Goal: Task Accomplishment & Management: Manage account settings

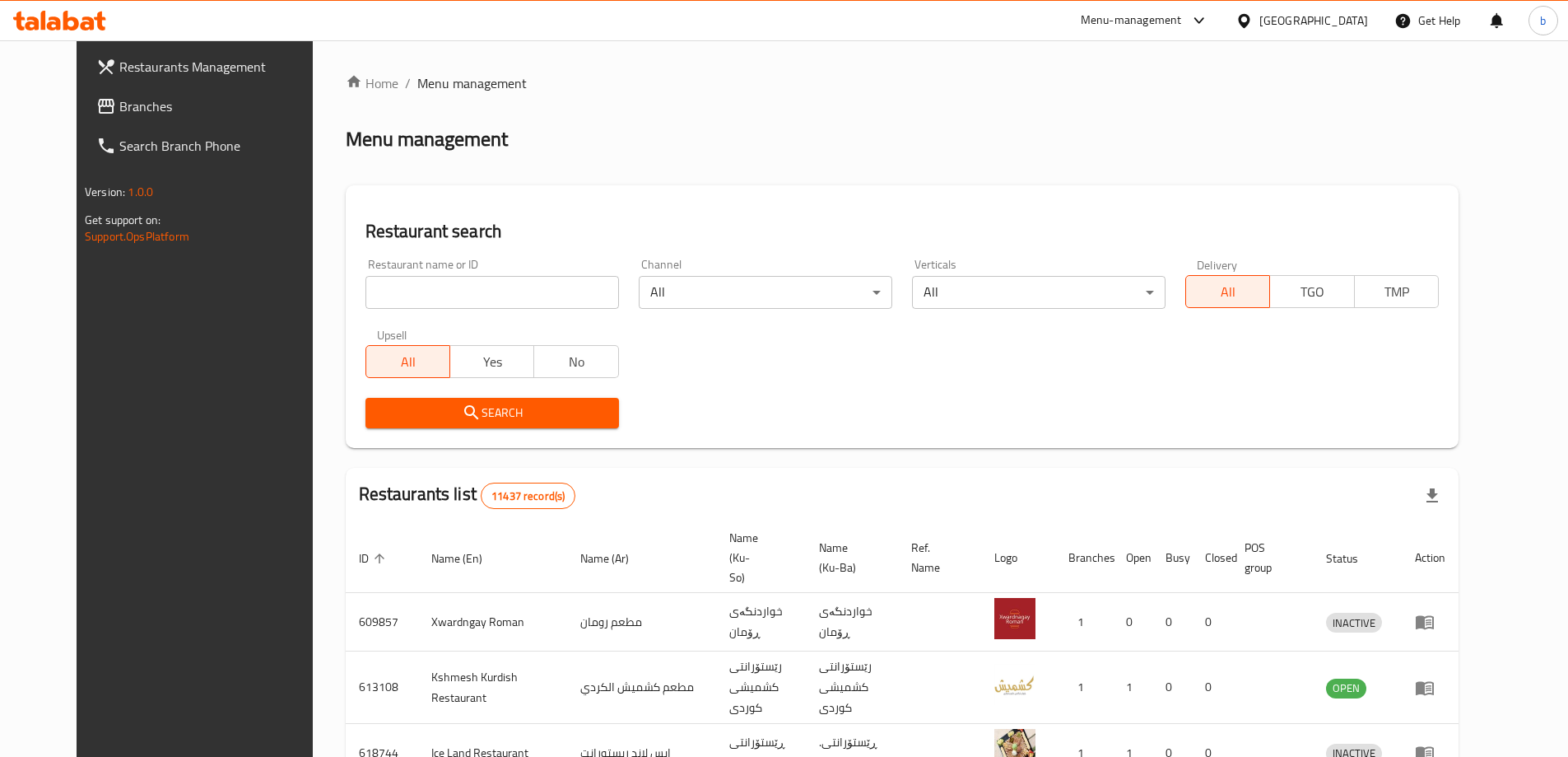
click at [120, 111] on span "Branches" at bounding box center [222, 106] width 206 height 19
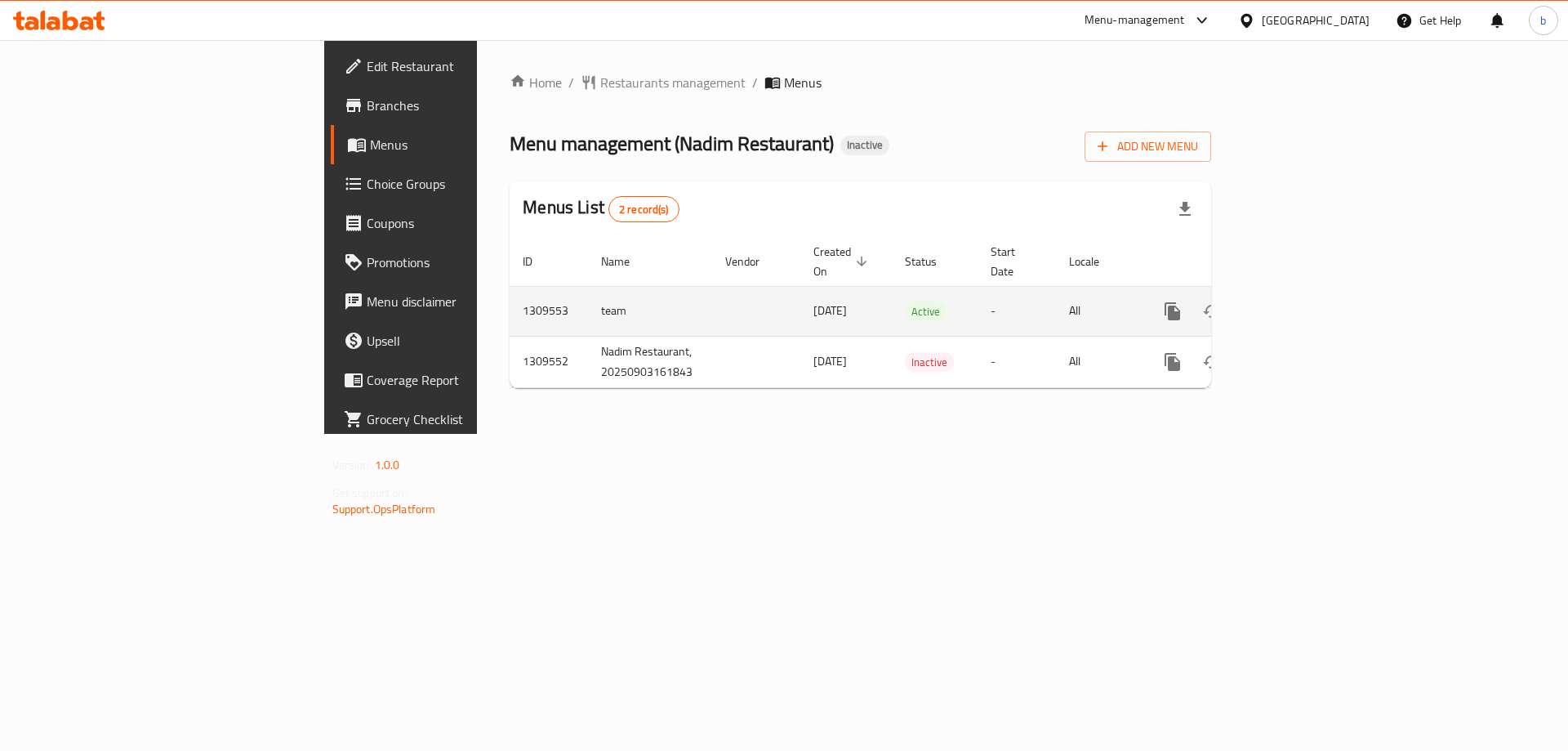
click at [1300, 302] on icon "enhanced table" at bounding box center [1289, 311] width 19 height 19
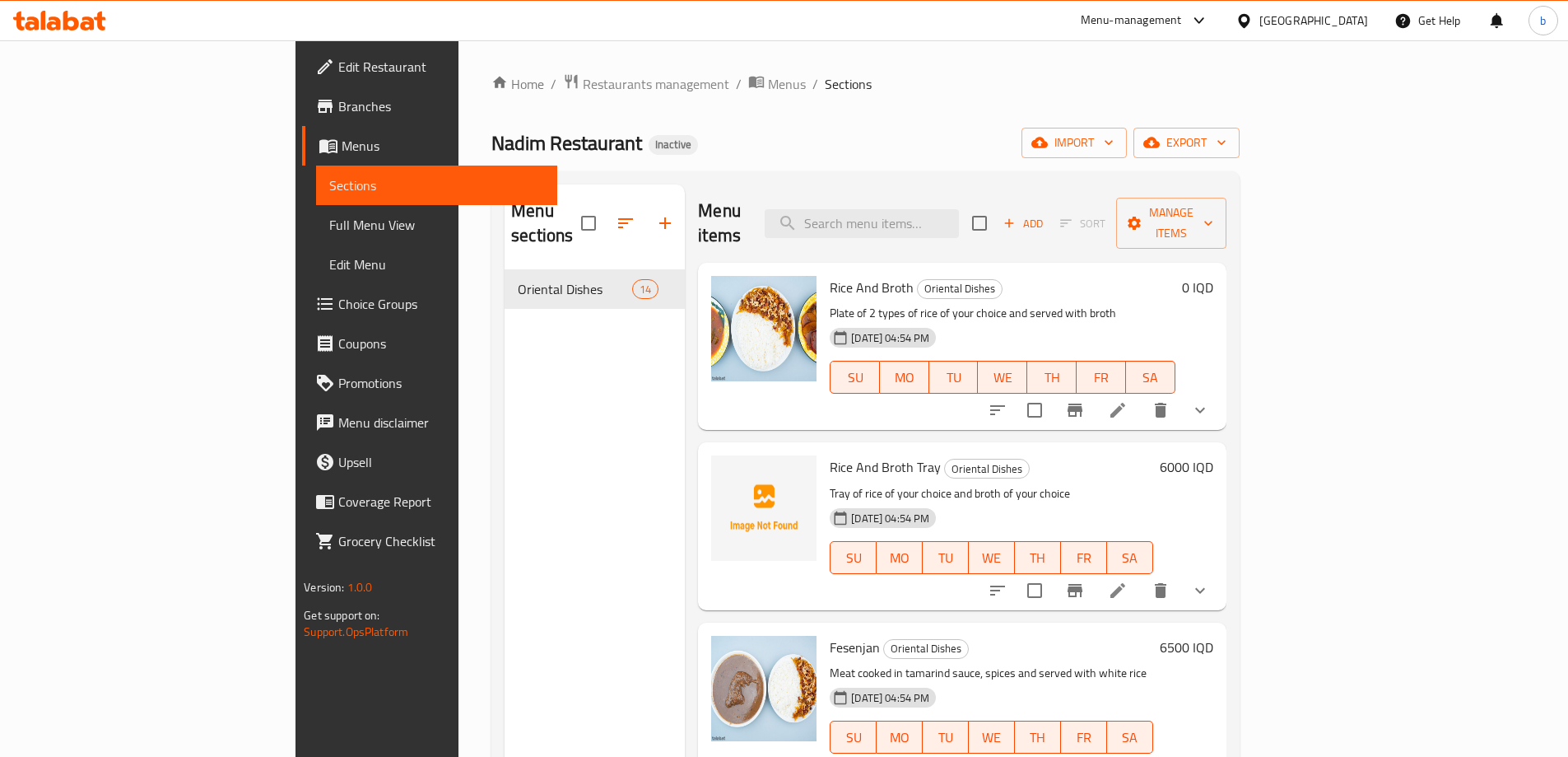
click at [338, 64] on span "Edit Restaurant" at bounding box center [441, 66] width 206 height 19
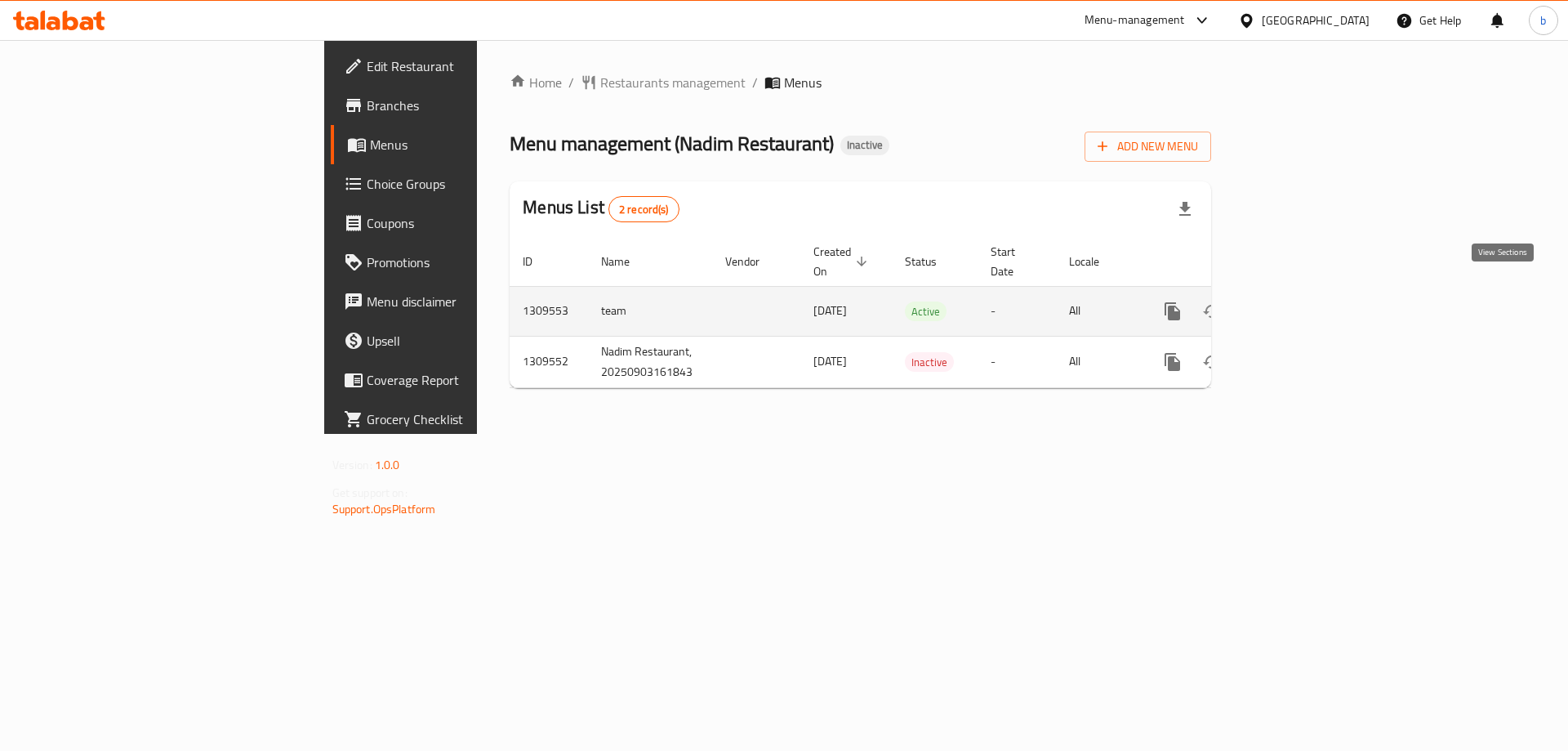
click at [1310, 292] on link "enhanced table" at bounding box center [1290, 311] width 39 height 39
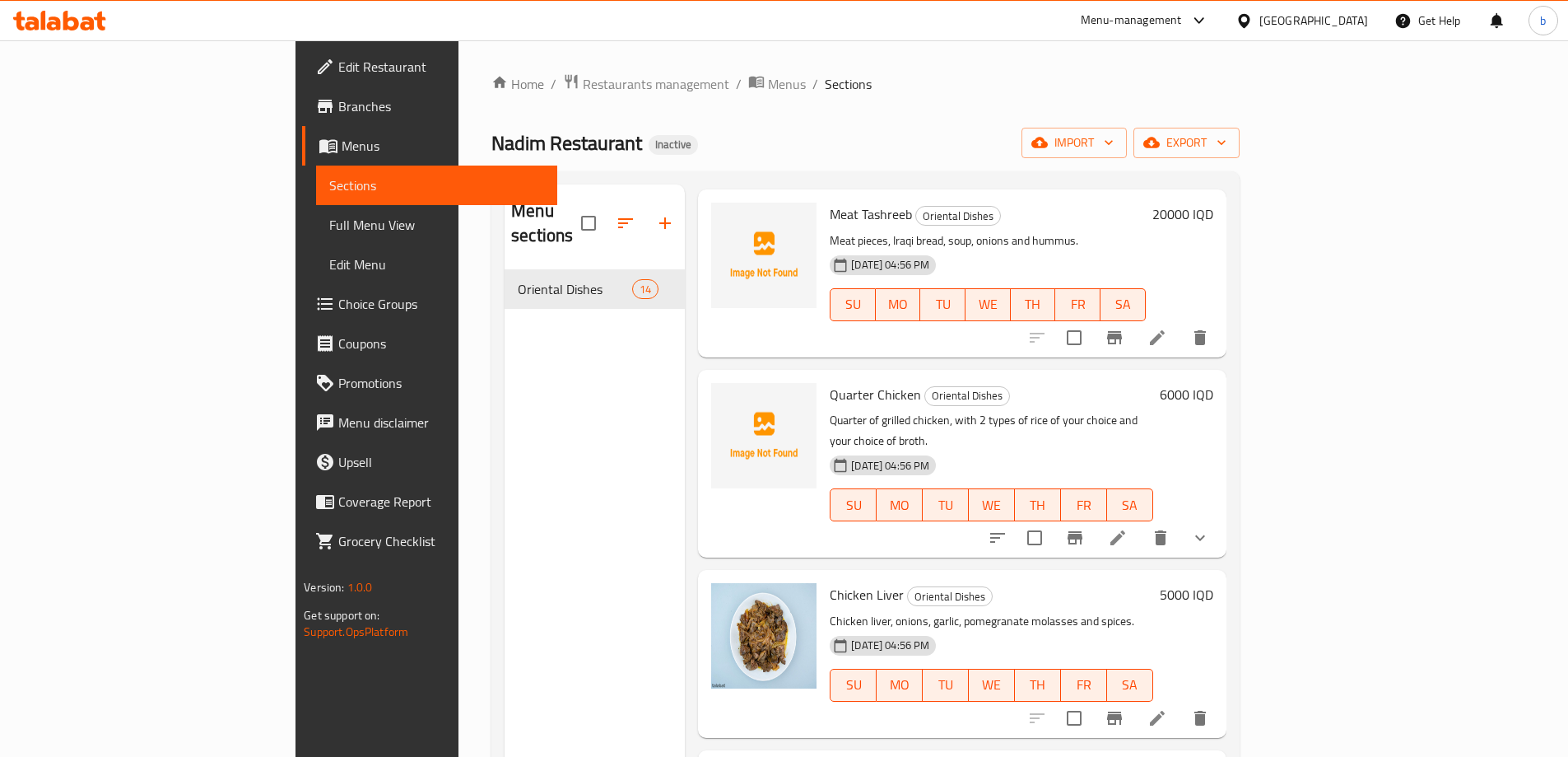
scroll to position [1779, 0]
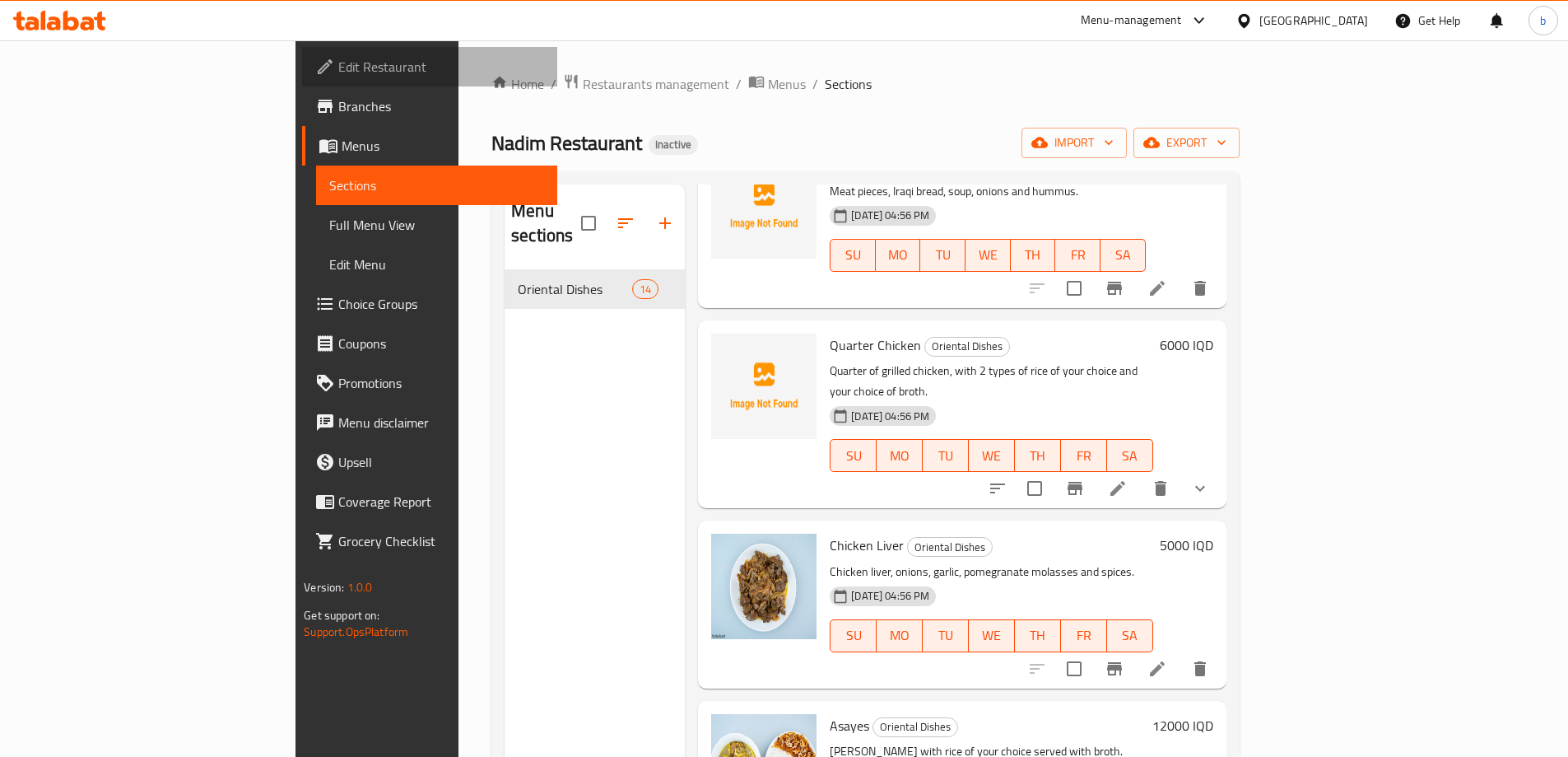
click at [338, 66] on span "Edit Restaurant" at bounding box center [441, 66] width 206 height 19
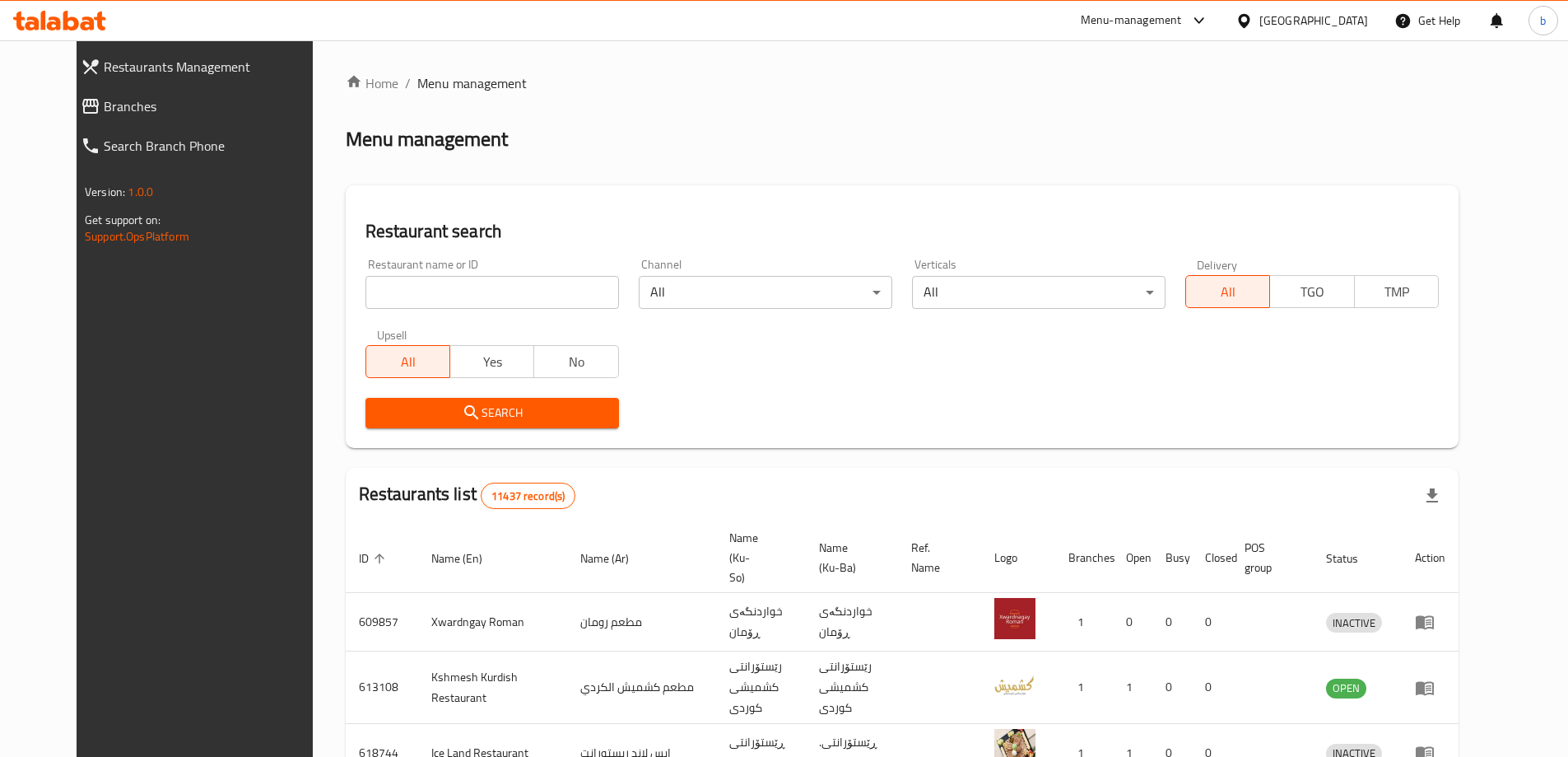
click at [79, 16] on icon at bounding box center [59, 20] width 93 height 19
click at [80, 12] on icon at bounding box center [59, 20] width 93 height 19
